Goal: Task Accomplishment & Management: Complete application form

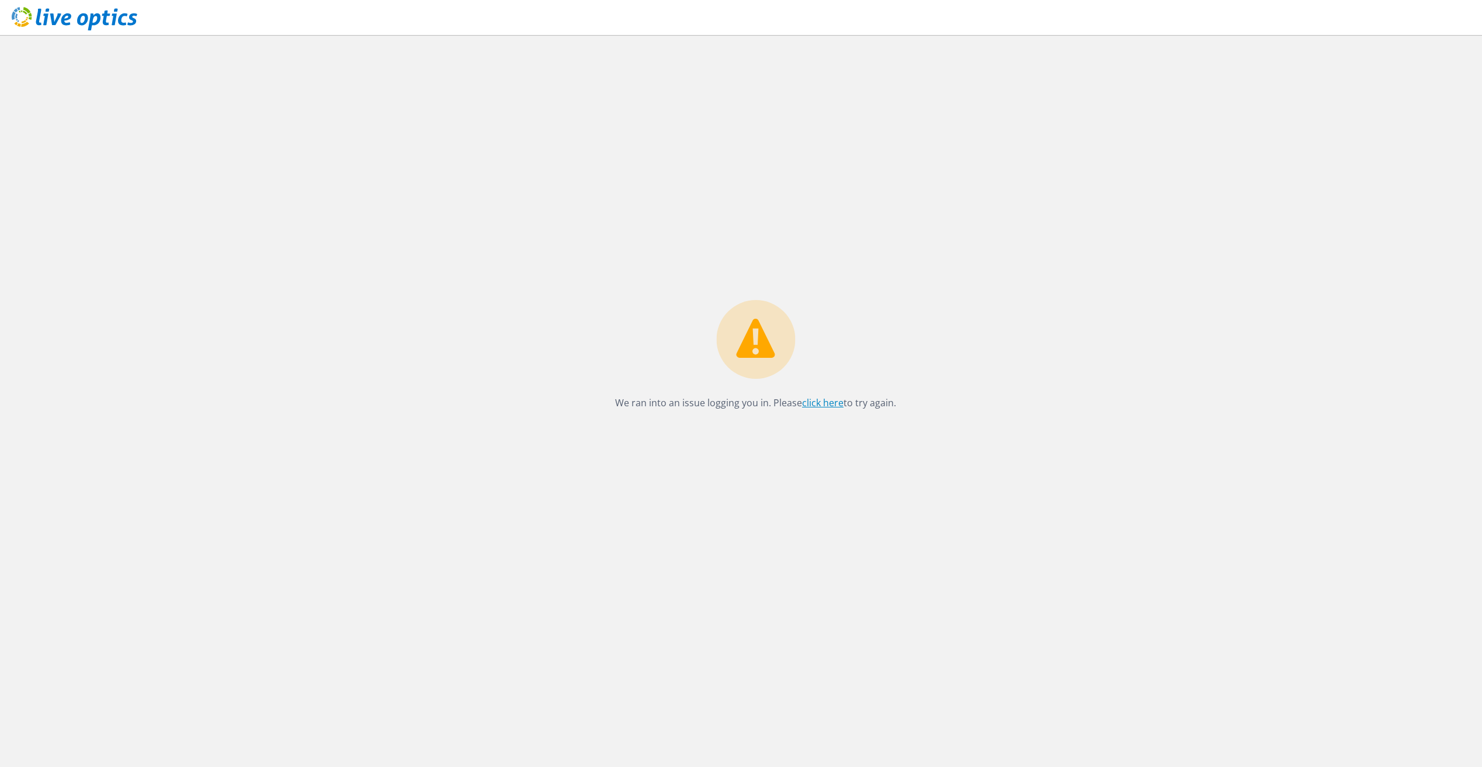
click at [831, 404] on link "click here" at bounding box center [822, 403] width 41 height 13
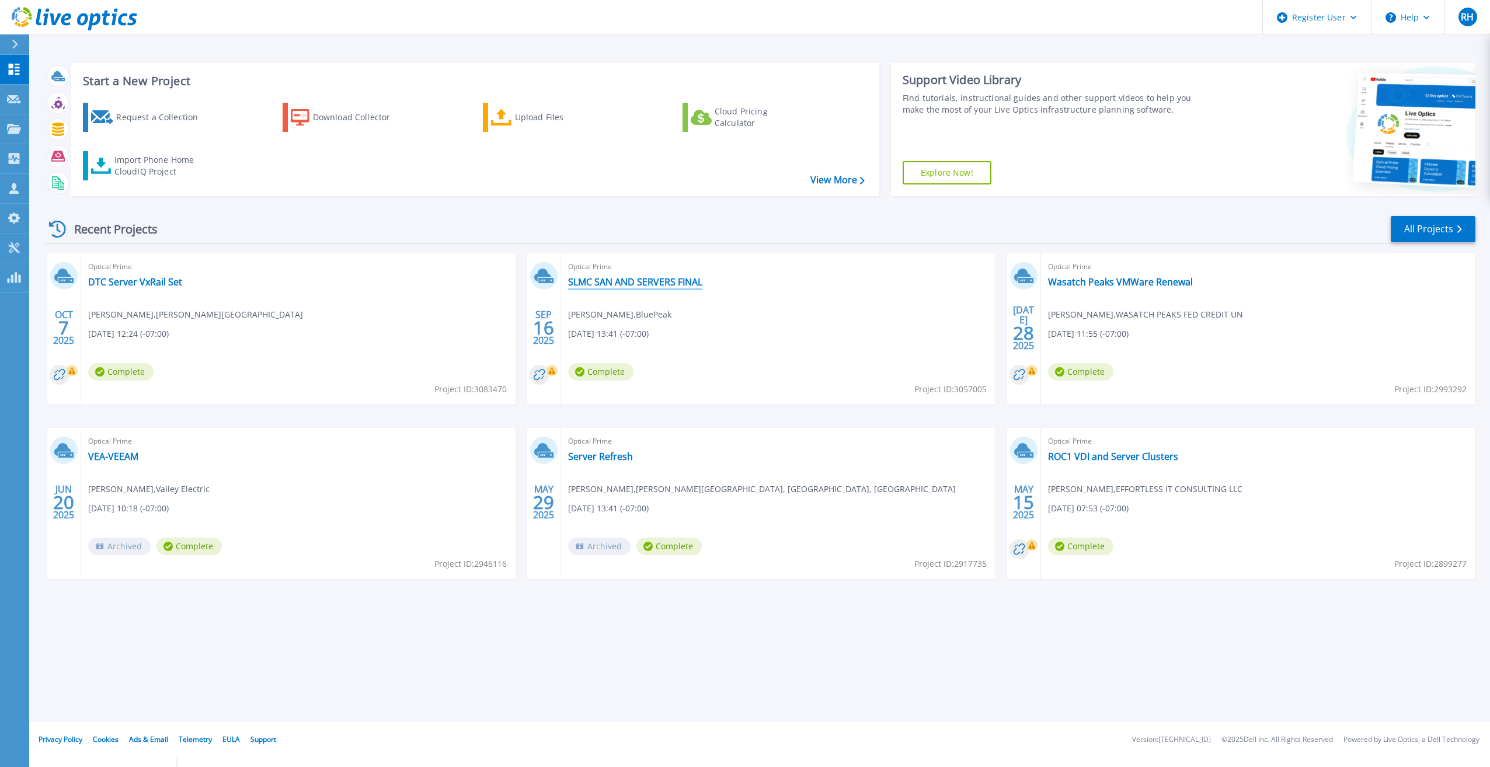
click at [664, 279] on link "SLMC SAN AND SERVERS FINAL" at bounding box center [635, 282] width 134 height 12
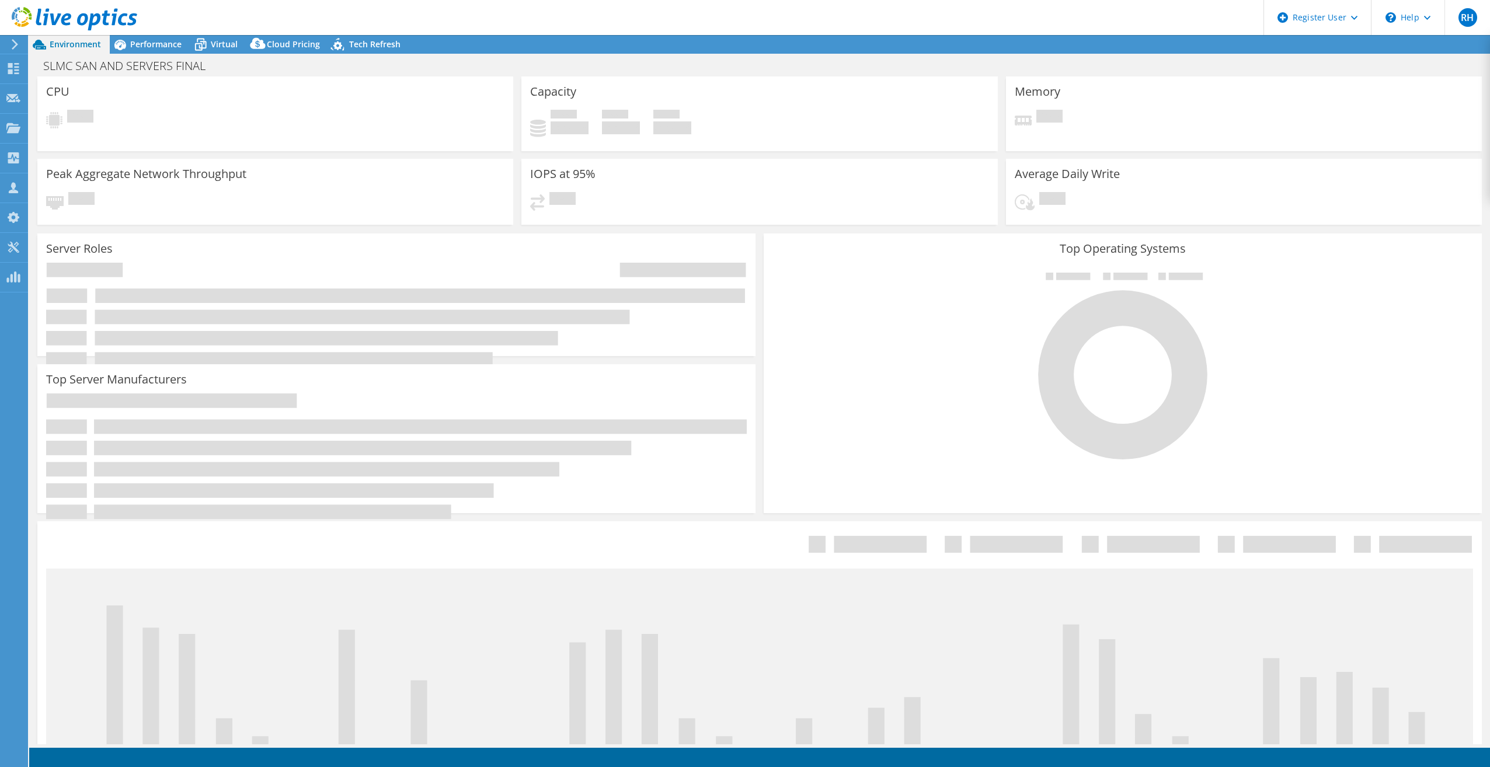
select select "USD"
select select "USWest"
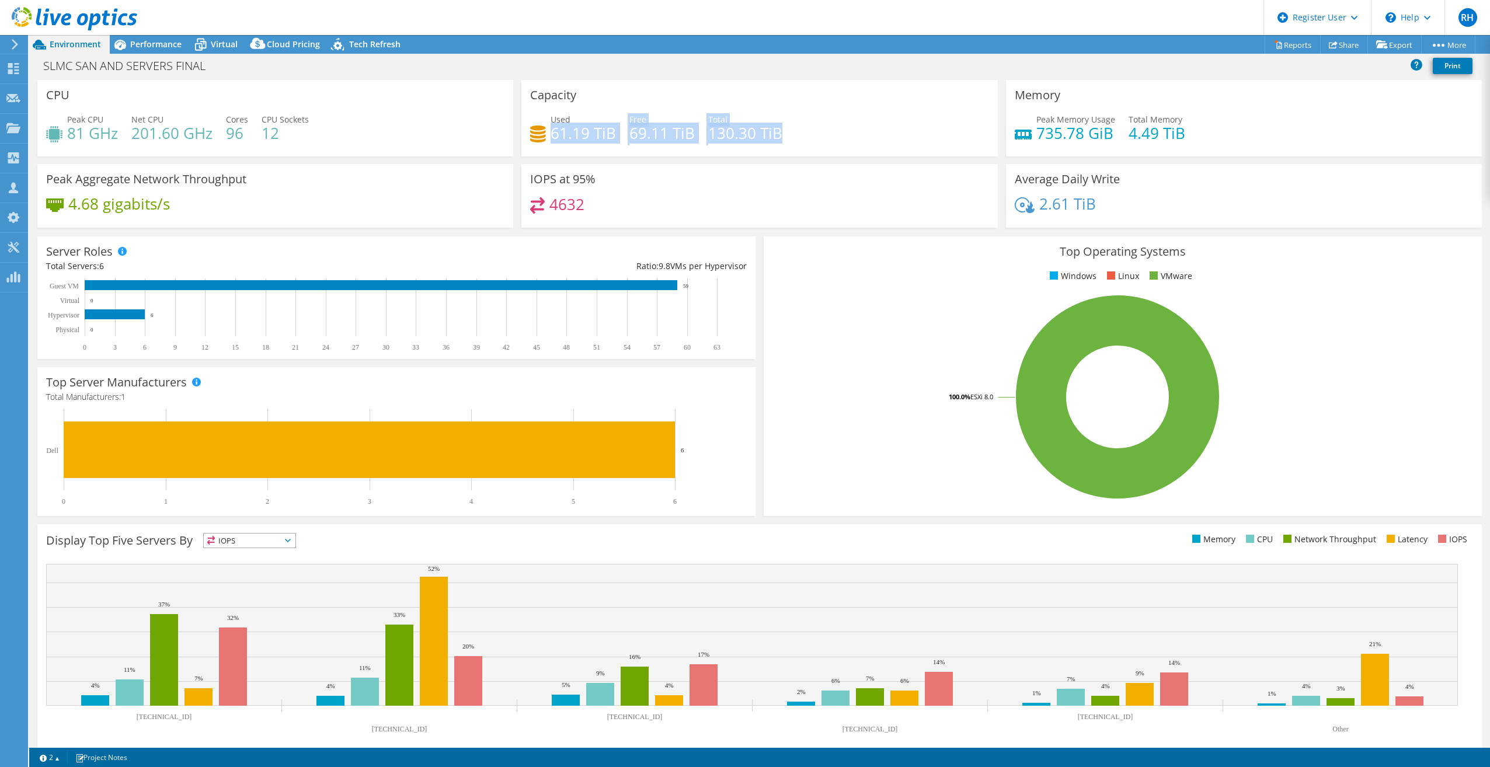
drag, startPoint x: 552, startPoint y: 134, endPoint x: 789, endPoint y: 133, distance: 237.1
click at [789, 133] on div "Used 61.19 TiB Free 69.11 TiB Total 130.30 TiB" at bounding box center [759, 132] width 458 height 38
drag, startPoint x: 789, startPoint y: 133, endPoint x: 826, endPoint y: 125, distance: 38.3
click at [826, 125] on div "Used 61.19 TiB Free 69.11 TiB Total 130.30 TiB" at bounding box center [759, 132] width 458 height 38
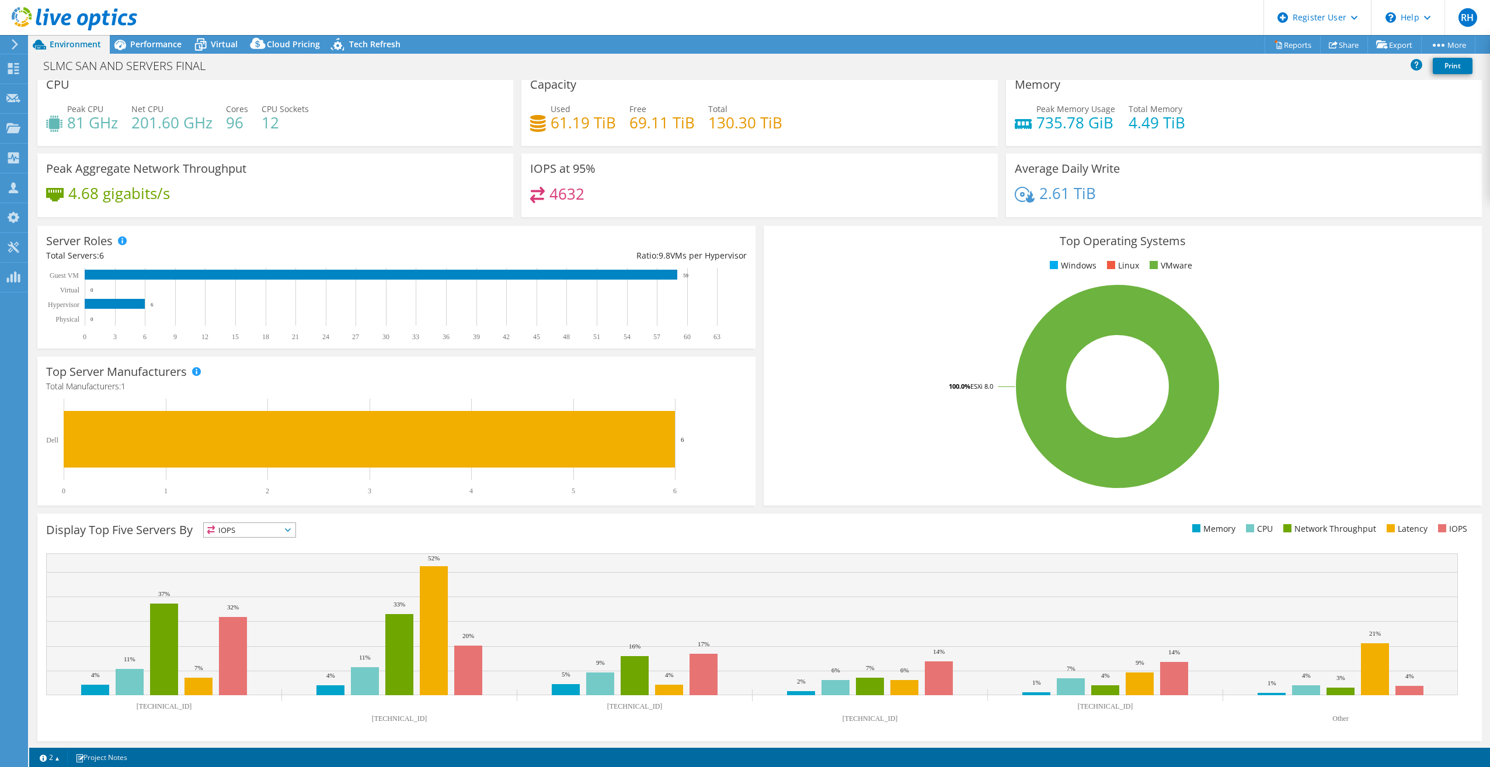
scroll to position [12, 0]
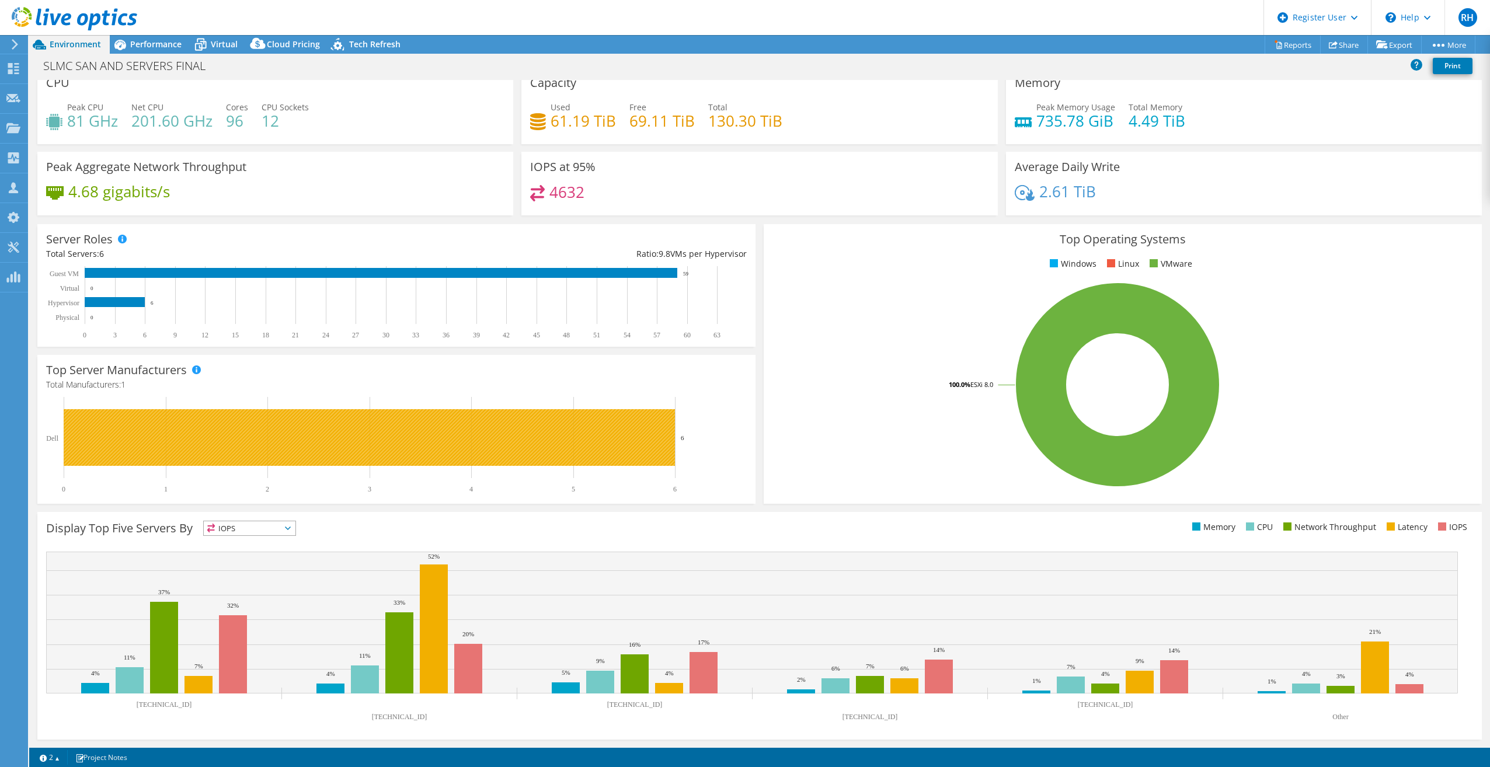
drag, startPoint x: 687, startPoint y: 444, endPoint x: 513, endPoint y: 443, distance: 174.0
click at [513, 443] on icon "0 1 2 3 4 5 6 Dell 6" at bounding box center [391, 445] width 690 height 96
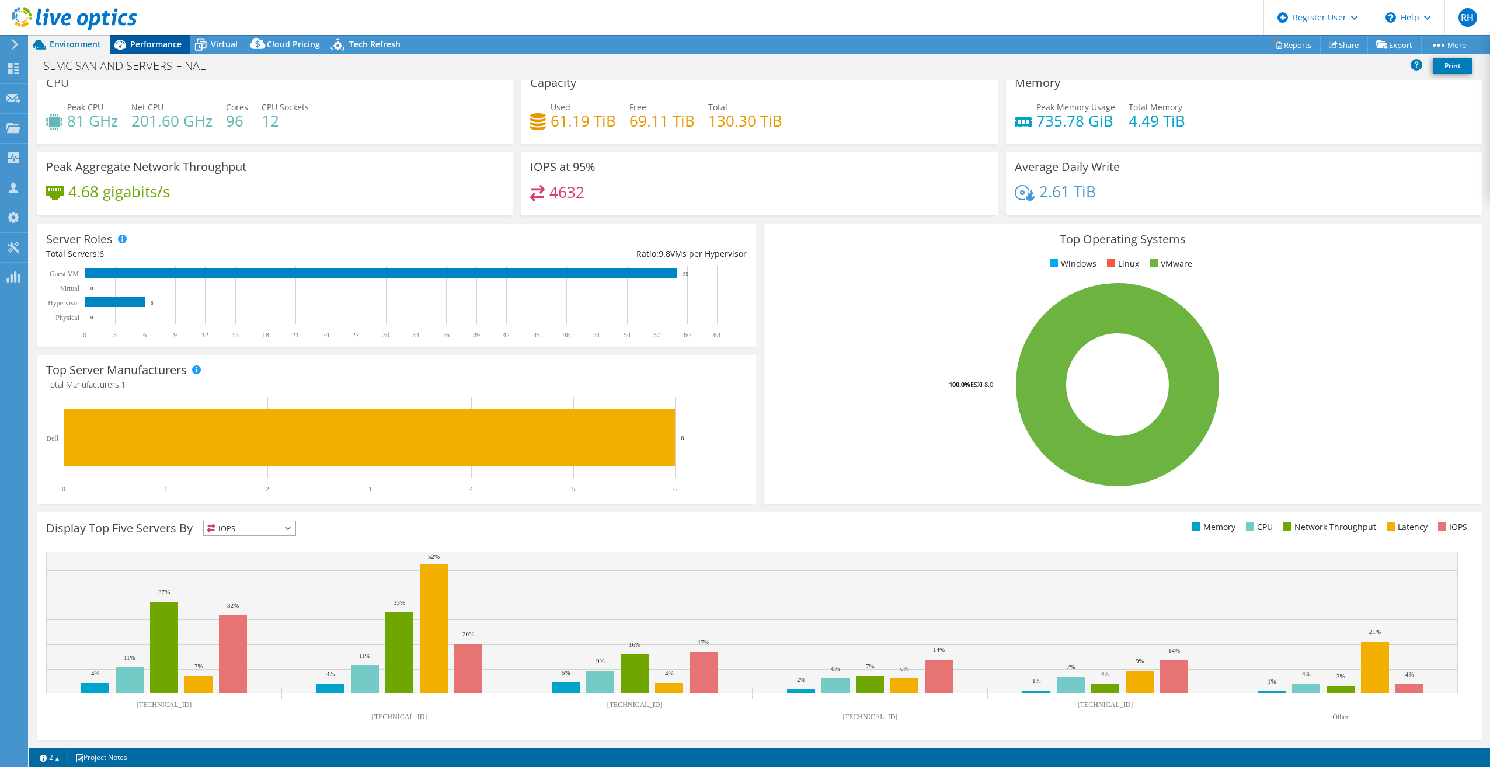
click at [153, 41] on span "Performance" at bounding box center [155, 44] width 51 height 11
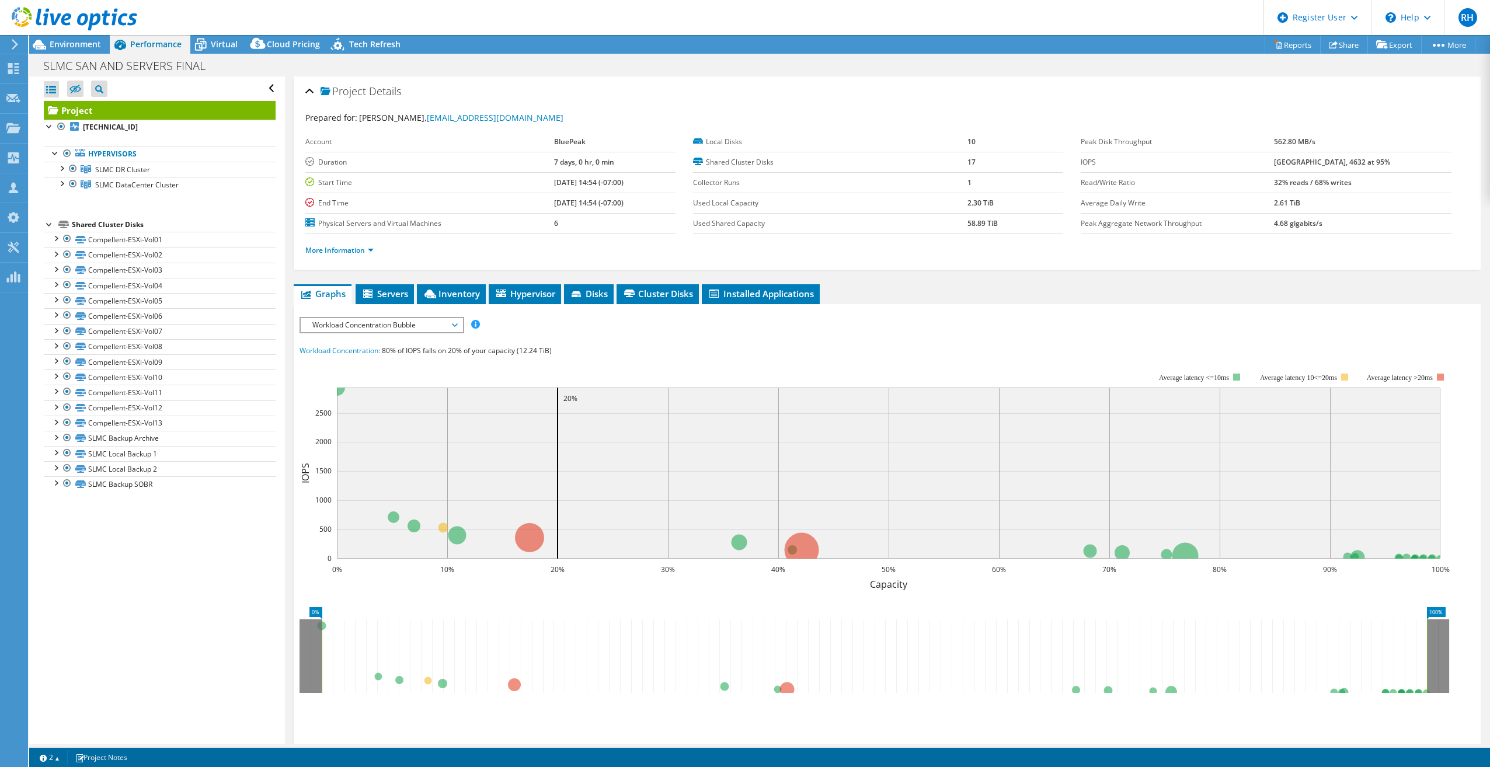
scroll to position [0, 0]
click at [375, 319] on span "Workload Concentration Bubble" at bounding box center [382, 325] width 150 height 14
click at [357, 336] on li "IOPS" at bounding box center [382, 339] width 162 height 14
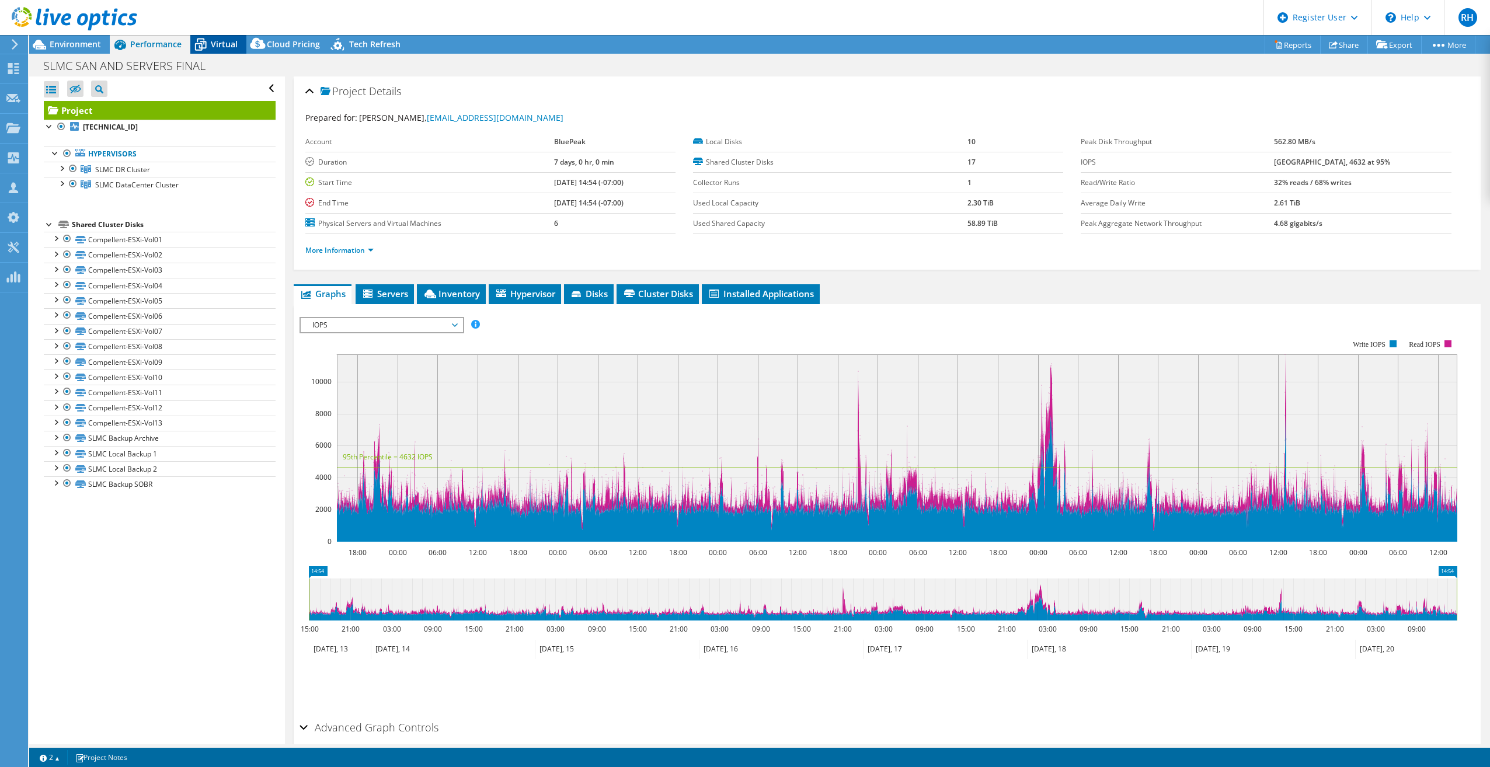
click at [210, 48] on icon at bounding box center [200, 44] width 20 height 20
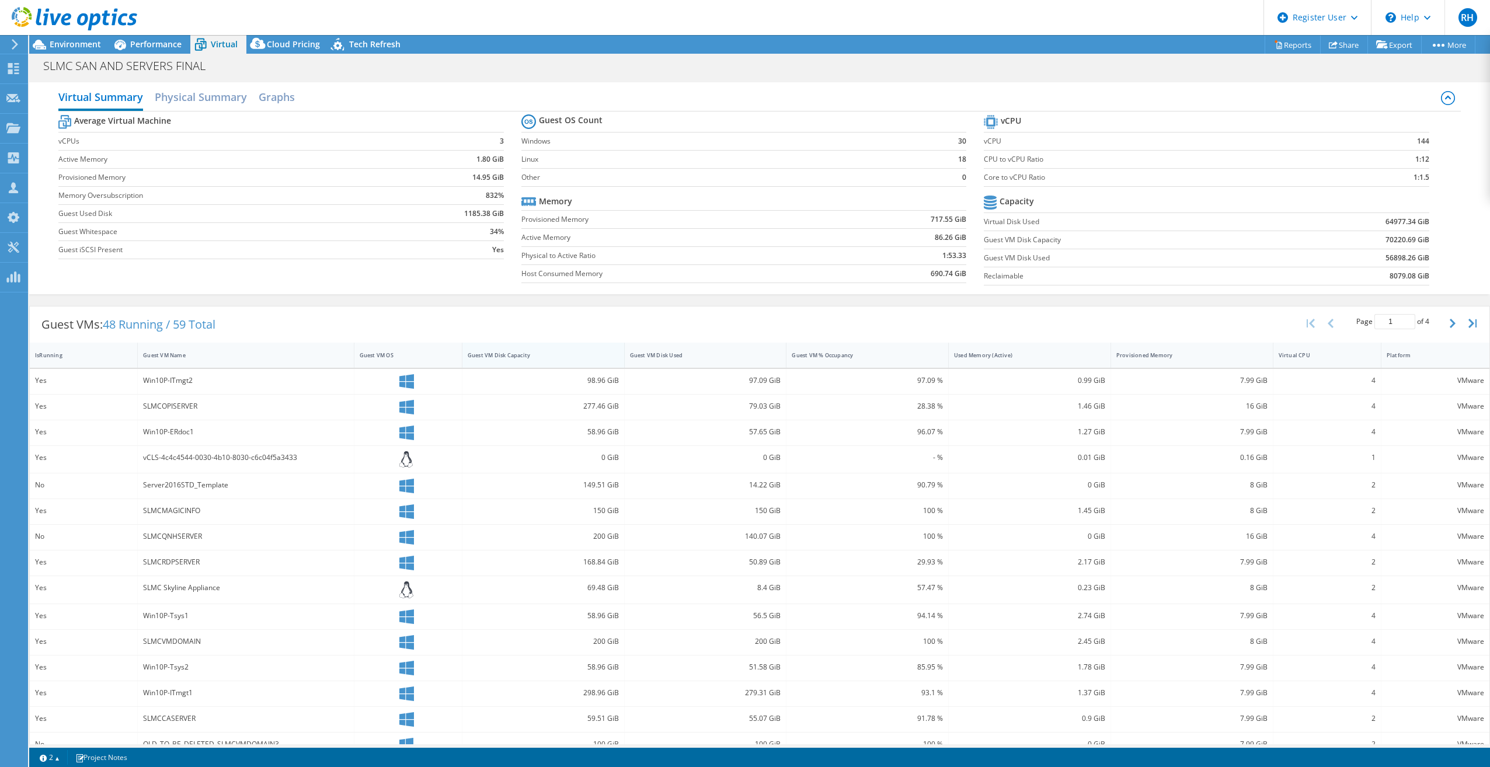
click at [498, 350] on div "Guest VM Disk Capacity" at bounding box center [537, 355] width 148 height 18
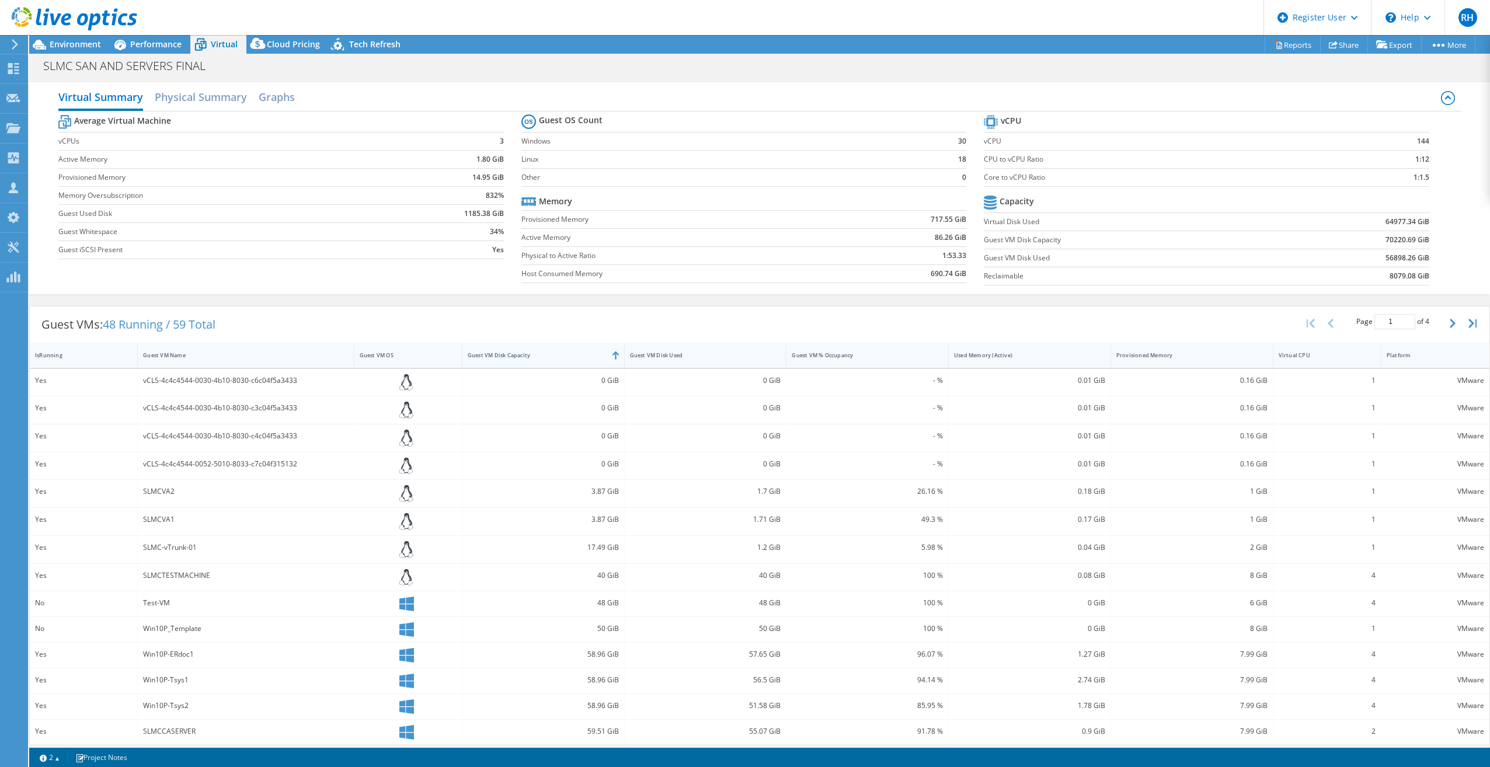
click at [519, 360] on div "Guest VM Disk Capacity" at bounding box center [537, 355] width 148 height 18
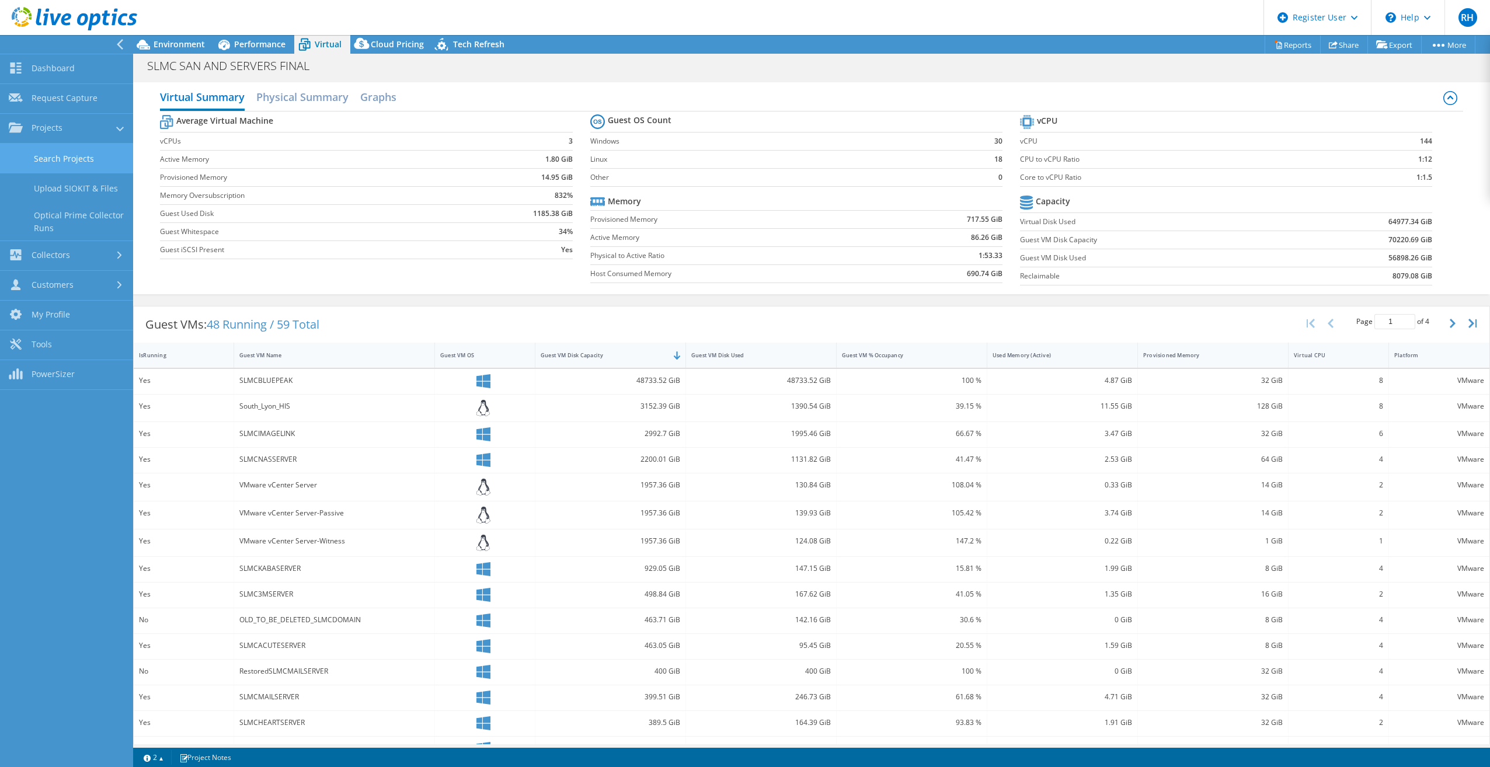
click at [55, 159] on link "Search Projects" at bounding box center [66, 159] width 133 height 30
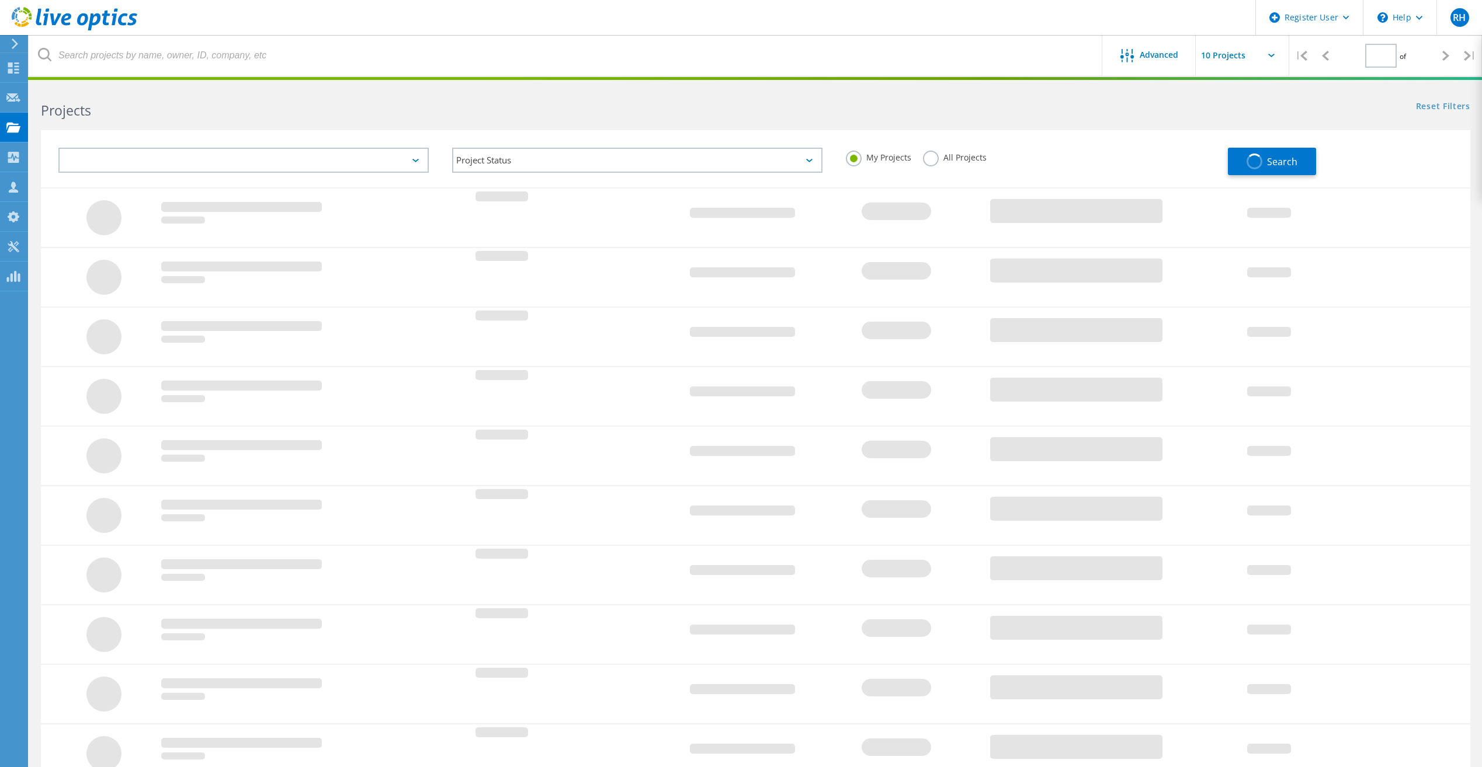
type input "1"
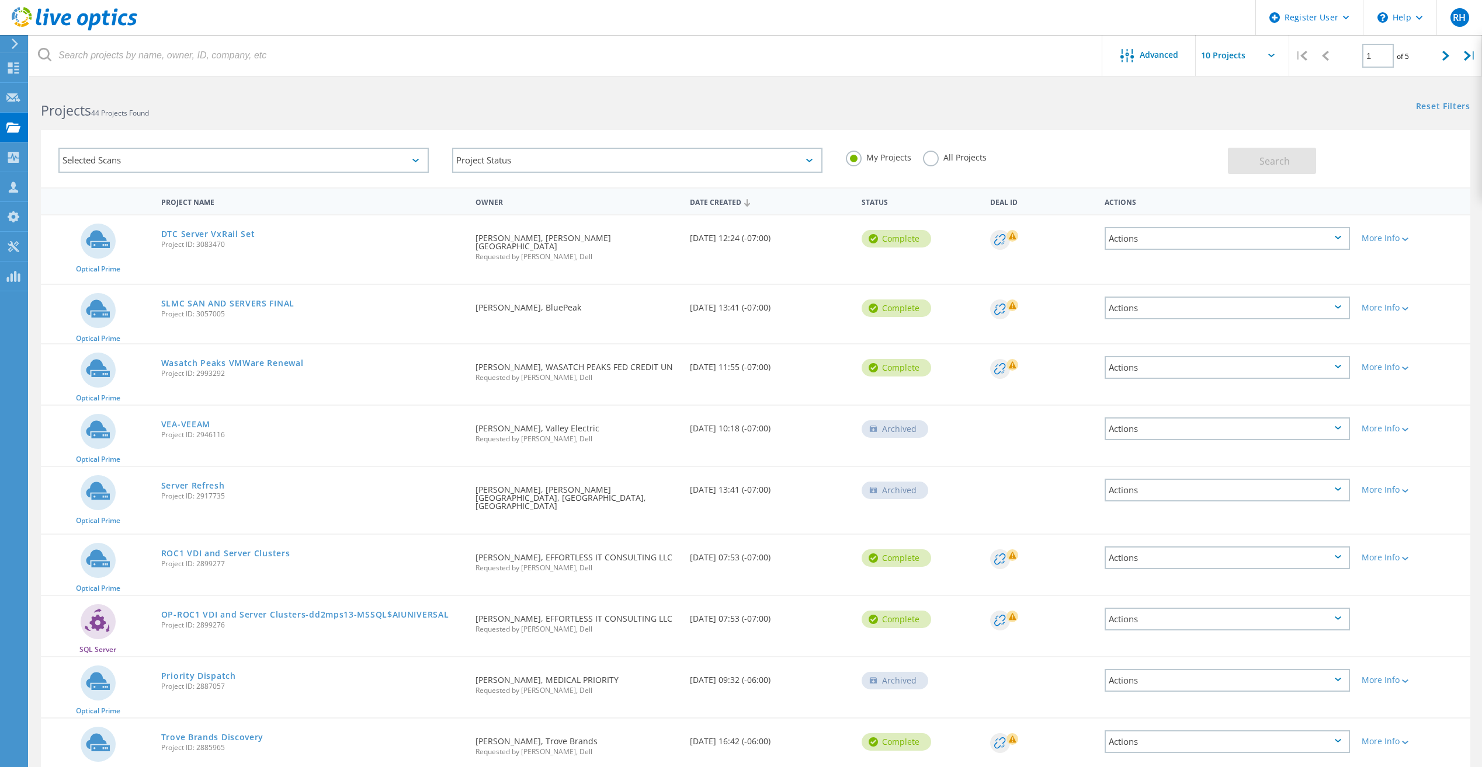
click at [20, 20] on icon at bounding box center [75, 19] width 126 height 24
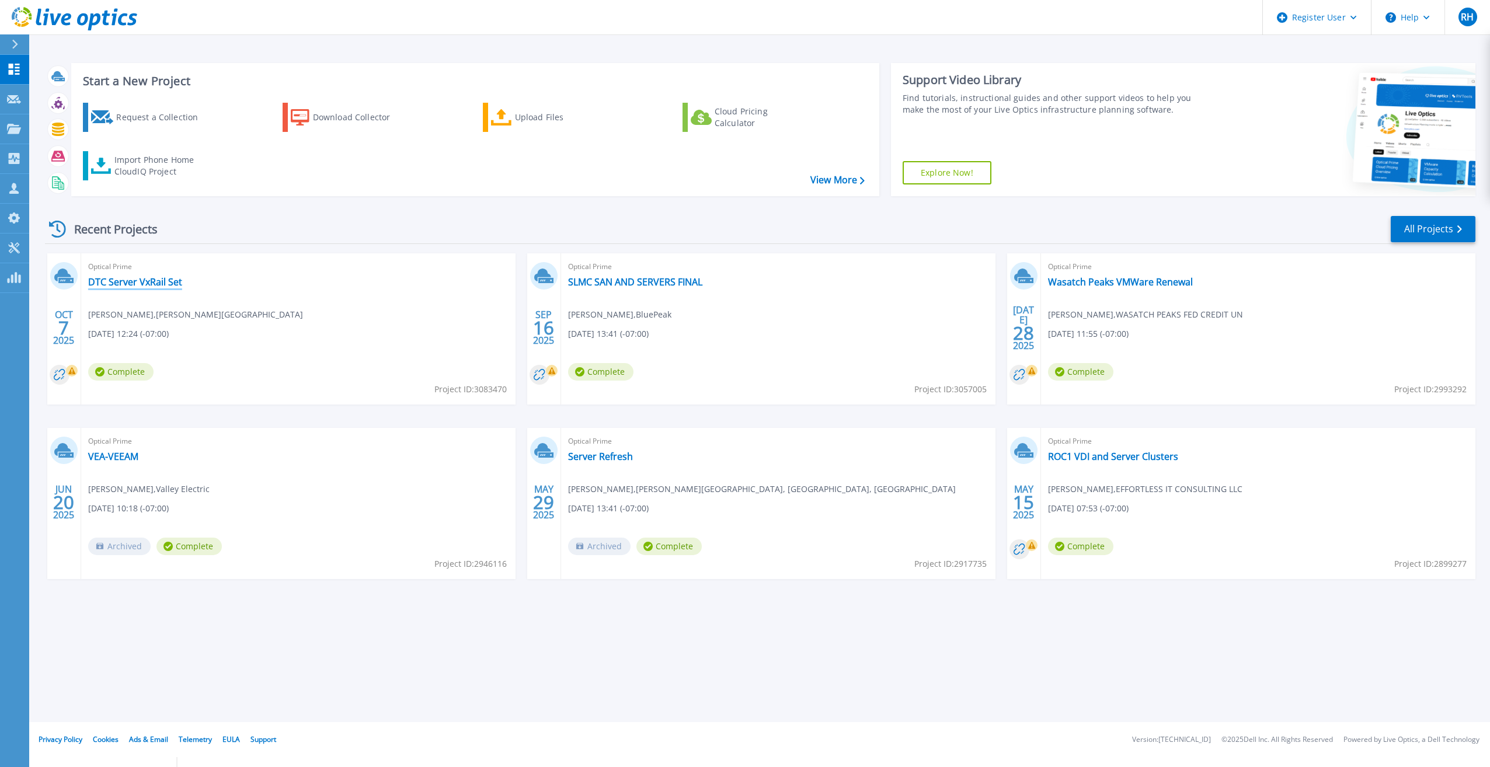
click at [152, 285] on link "DTC Server VxRail Set" at bounding box center [135, 282] width 94 height 12
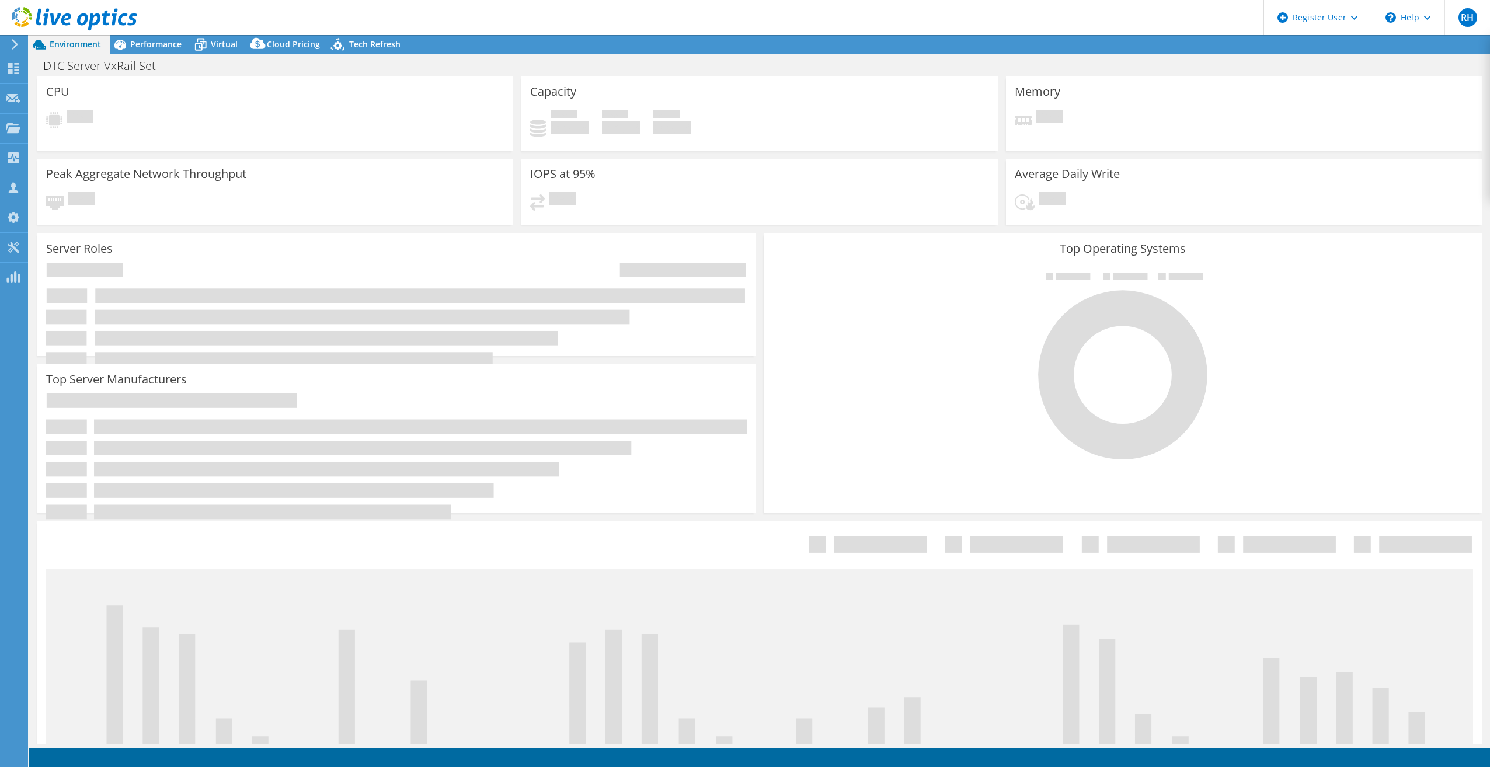
select select "USD"
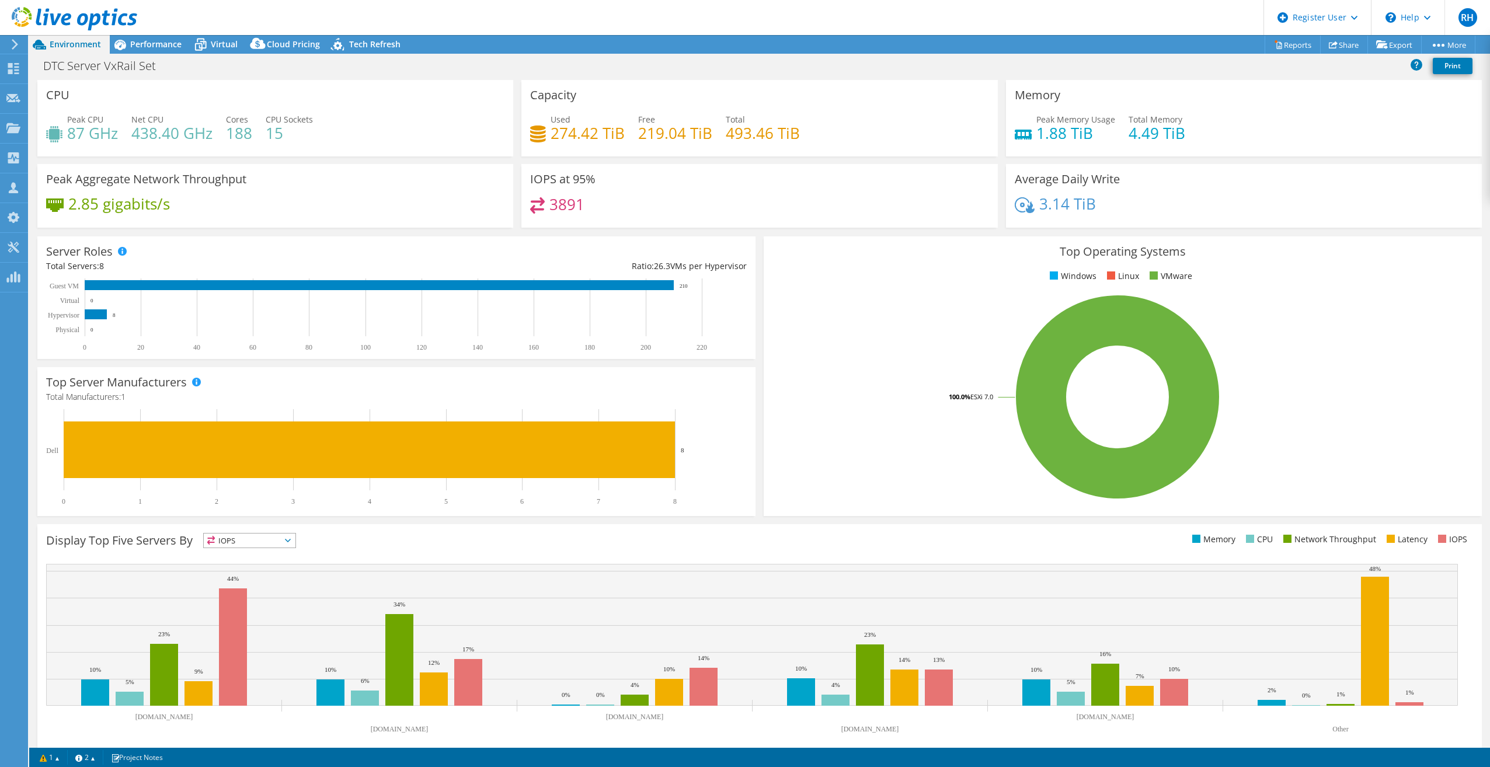
click at [72, 50] on div "Environment" at bounding box center [69, 44] width 81 height 19
click at [12, 102] on use at bounding box center [13, 97] width 14 height 9
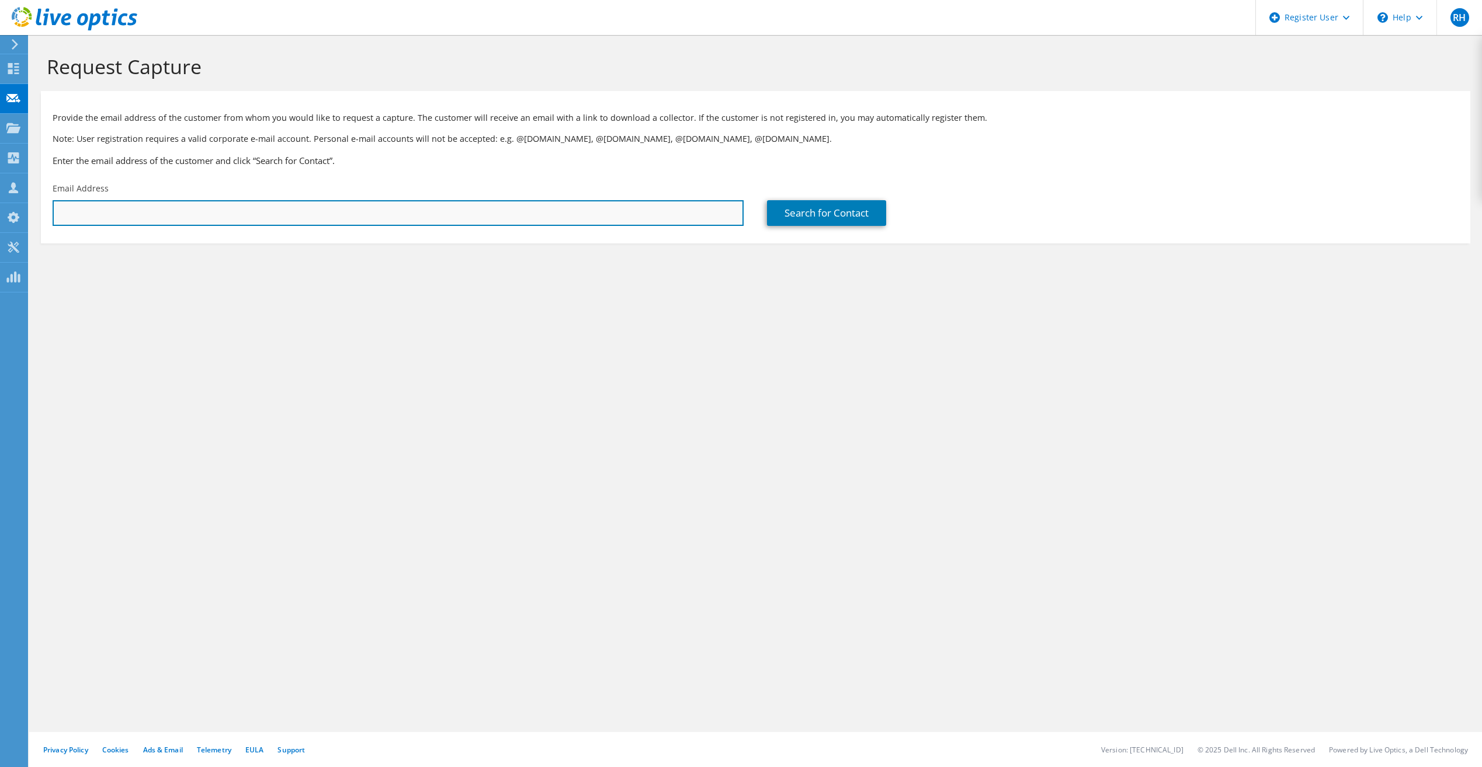
paste input "cdraper@dsdf.org"
type input "cdraper@dsdf.org"
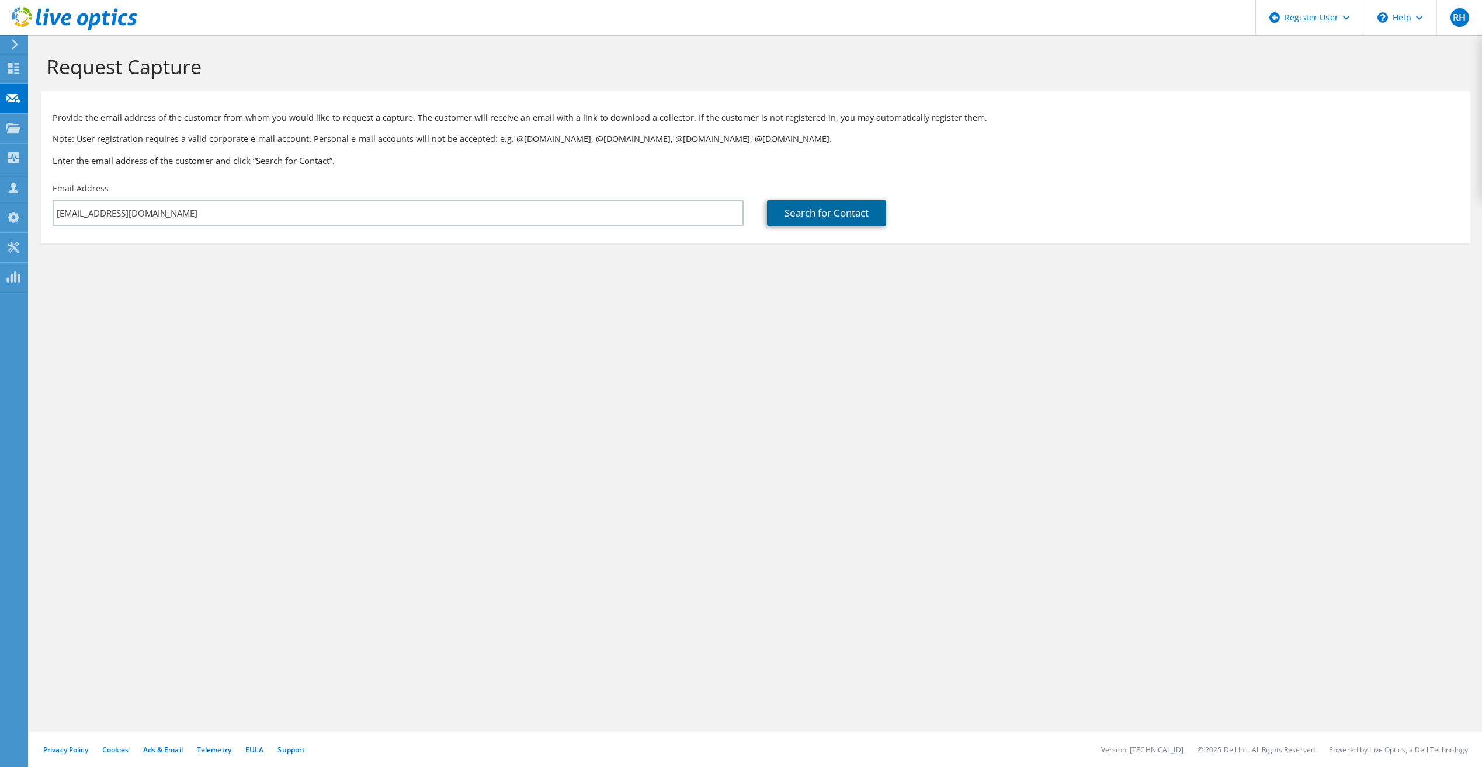
click at [797, 213] on link "Search for Contact" at bounding box center [826, 213] width 119 height 26
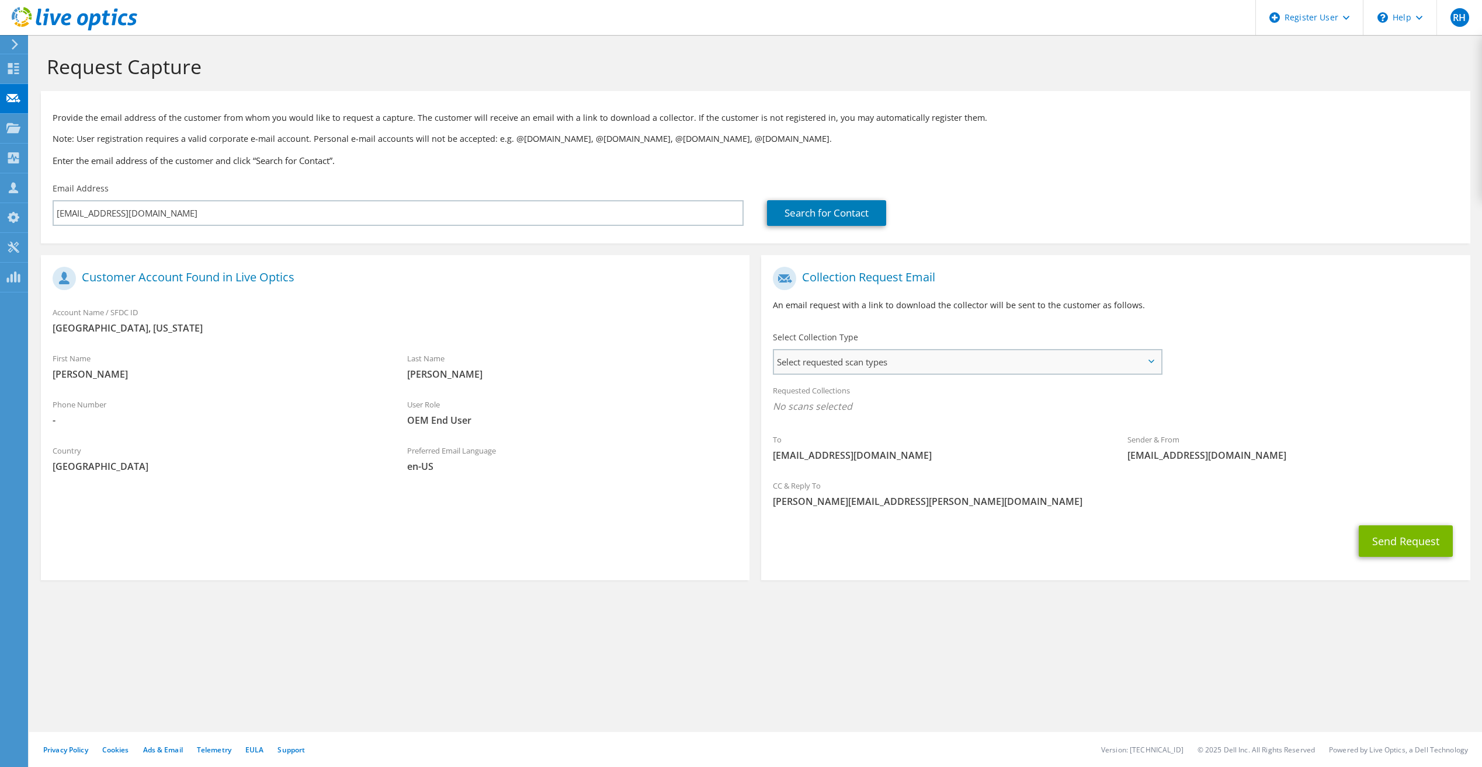
click at [961, 356] on span "Select requested scan types" at bounding box center [967, 361] width 386 height 23
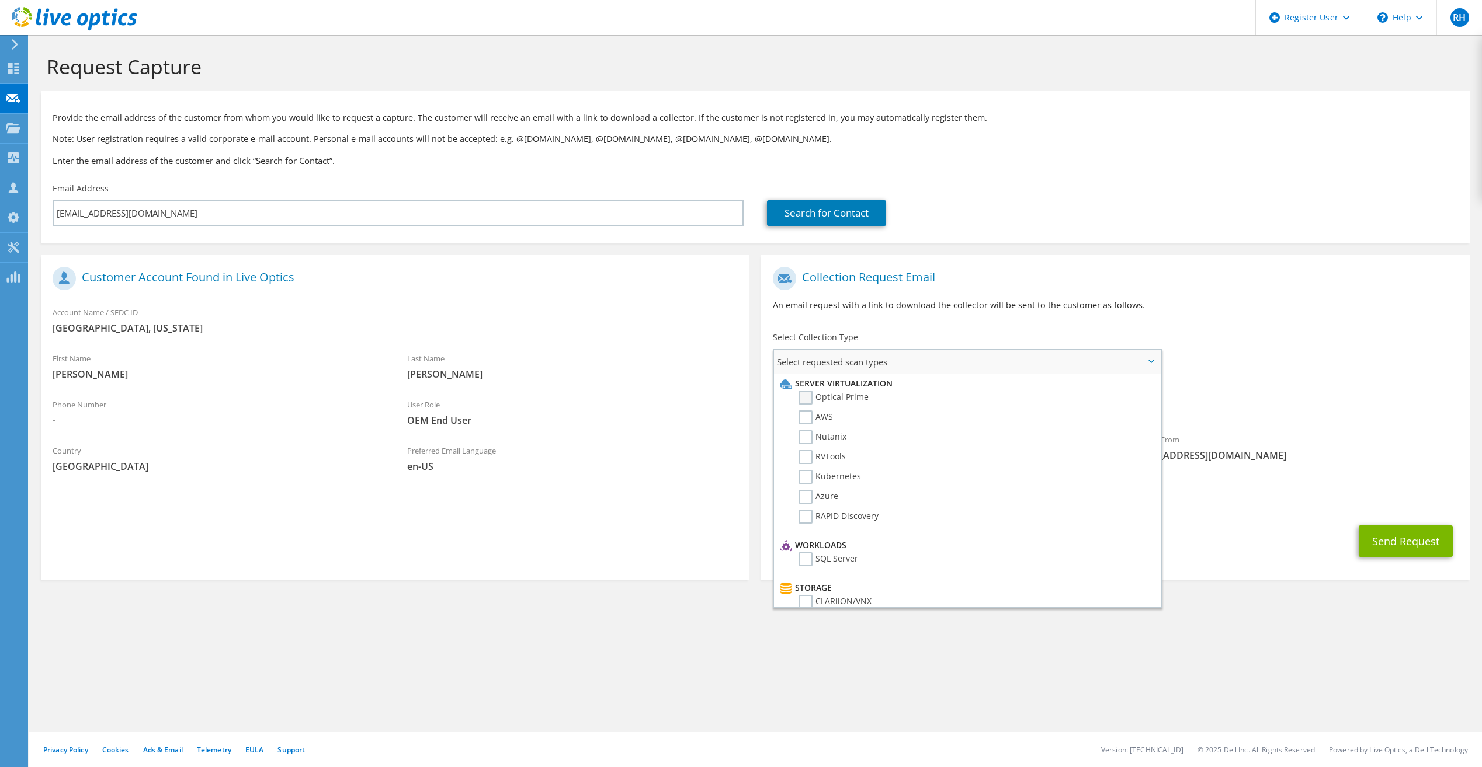
click at [838, 392] on label "Optical Prime" at bounding box center [833, 398] width 70 height 14
click at [0, 0] on input "Optical Prime" at bounding box center [0, 0] width 0 height 0
click at [1293, 381] on div "Requested Collections No scans selected Optical Prime" at bounding box center [1115, 401] width 708 height 47
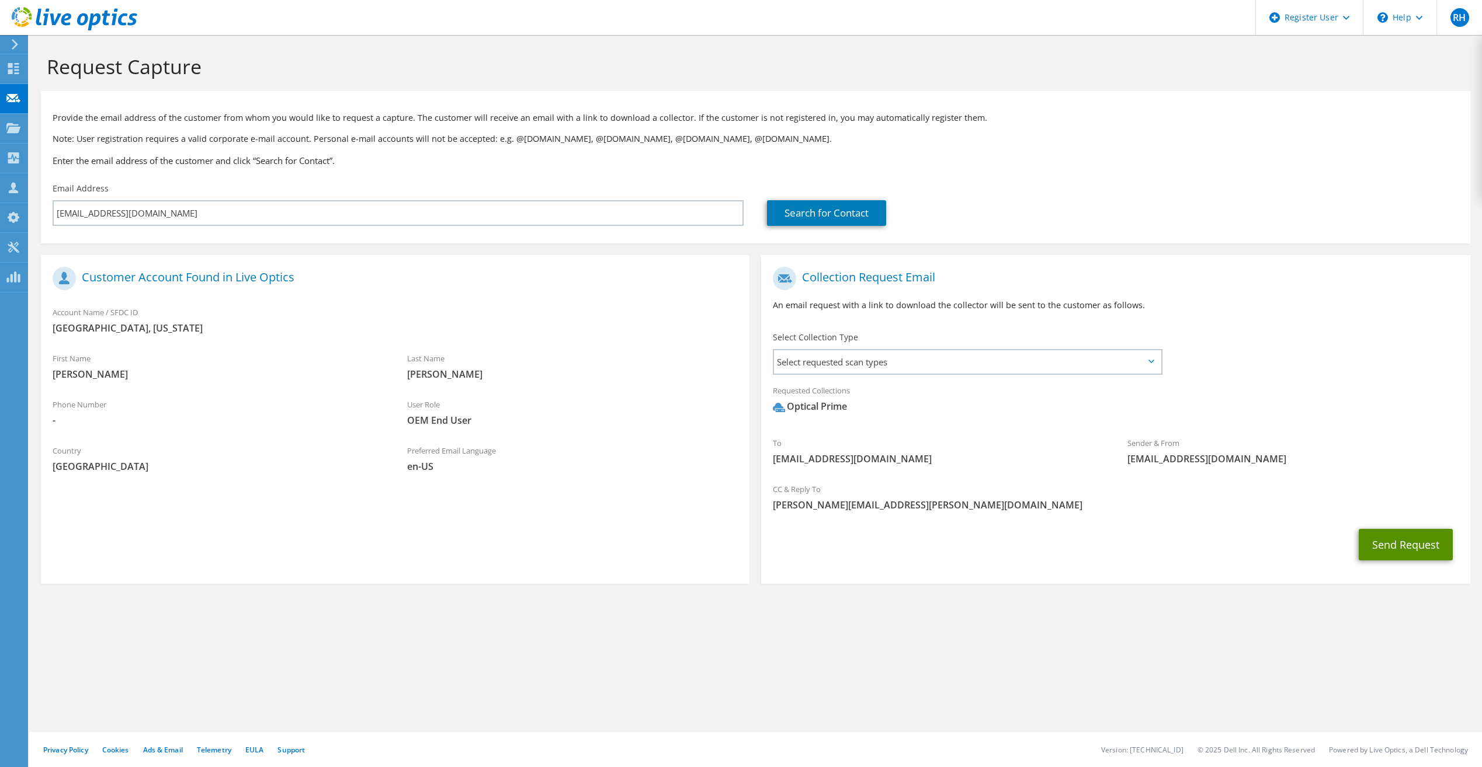
click at [1376, 548] on button "Send Request" at bounding box center [1405, 545] width 94 height 32
